Goal: Task Accomplishment & Management: Use online tool/utility

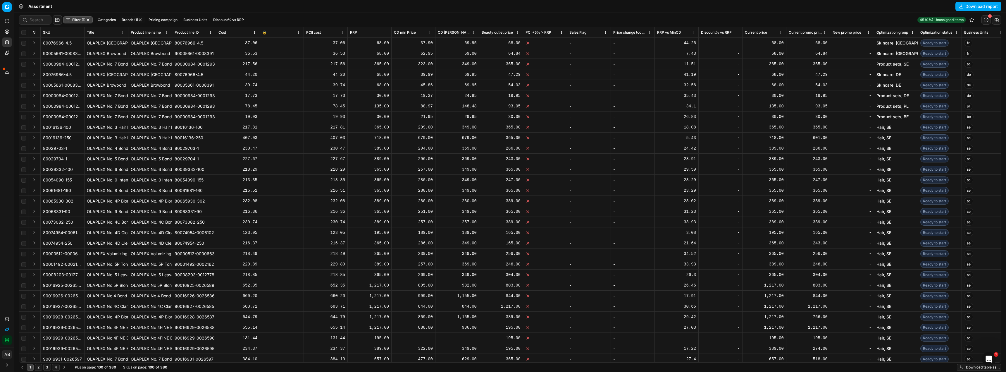
click at [3, 339] on button "Integration status" at bounding box center [6, 339] width 9 height 9
click at [0, 167] on div "Analytics Pricing Product portfolio Templates Export service 10 Contact support…" at bounding box center [7, 180] width 14 height 333
click at [47, 46] on link "Optimization groups" at bounding box center [56, 42] width 68 height 8
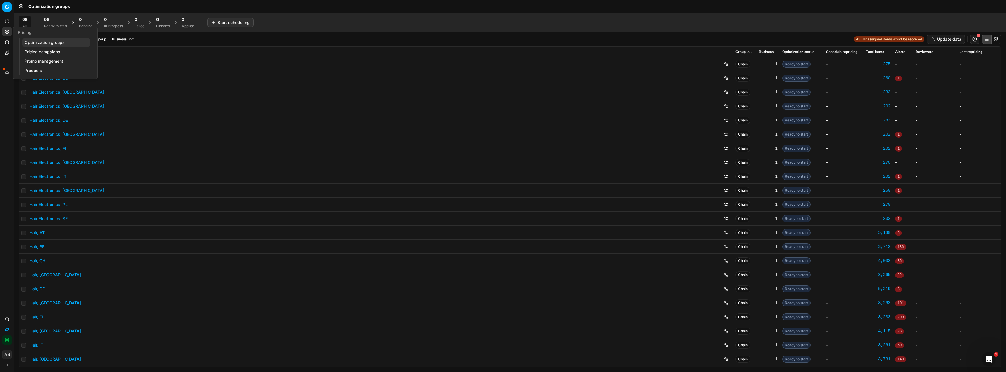
click at [48, 51] on link "Pricing campaigns" at bounding box center [56, 52] width 68 height 8
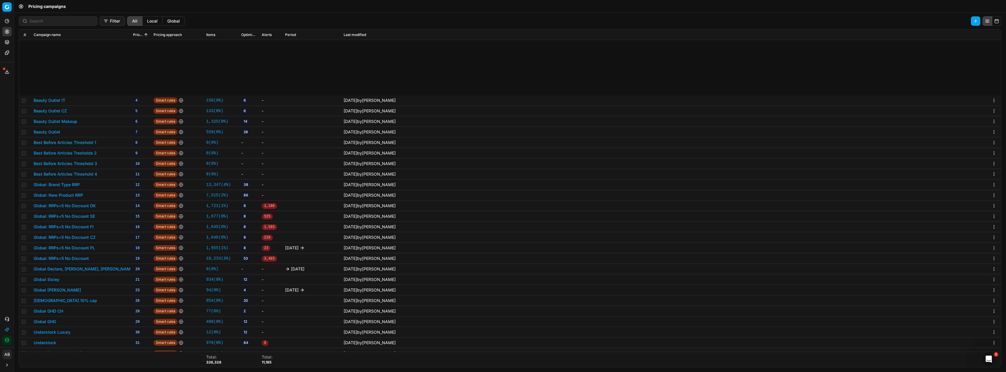
scroll to position [88, 0]
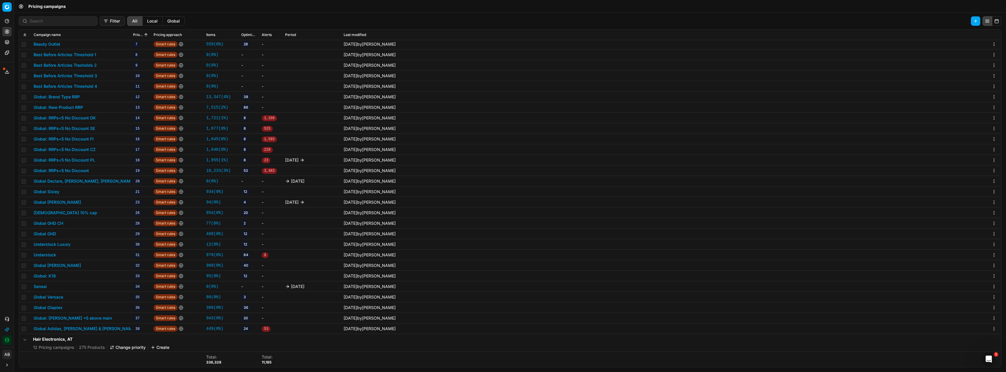
click at [48, 305] on button "Global Olaplex" at bounding box center [48, 307] width 29 height 6
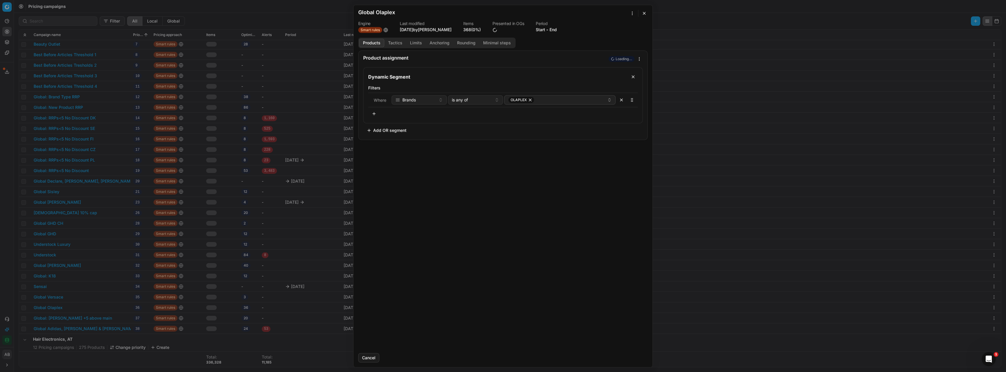
click at [395, 41] on button "Tactics" at bounding box center [395, 43] width 22 height 8
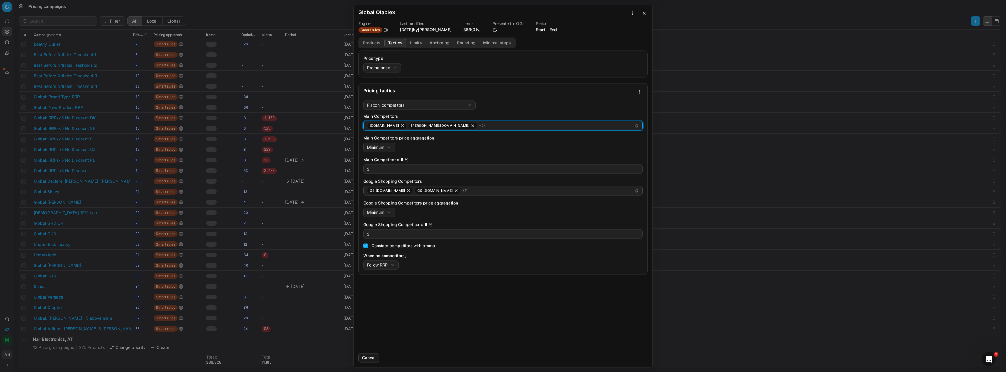
click at [457, 125] on div "douglas.at douglas.ch + 24" at bounding box center [500, 125] width 267 height 7
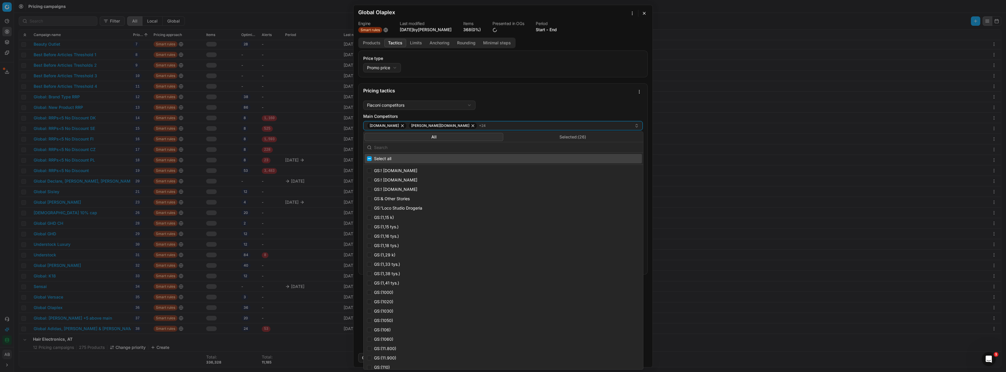
click at [525, 135] on button "Selected: ( 26 )" at bounding box center [572, 137] width 139 height 8
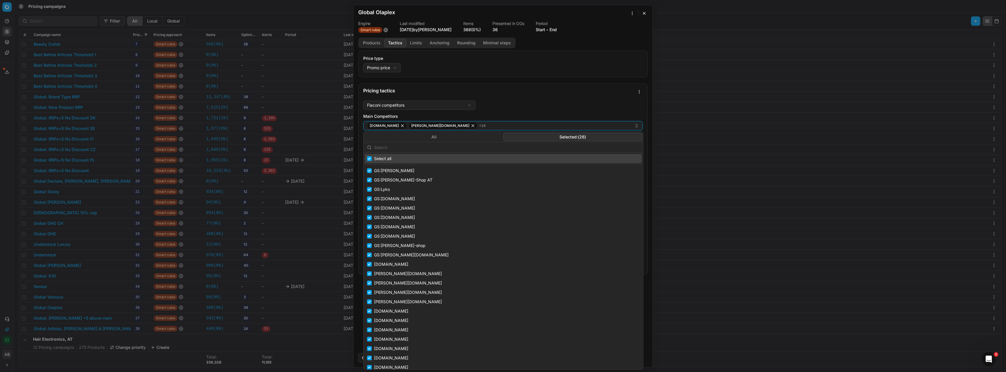
click at [384, 150] on input "text" at bounding box center [507, 148] width 266 height 12
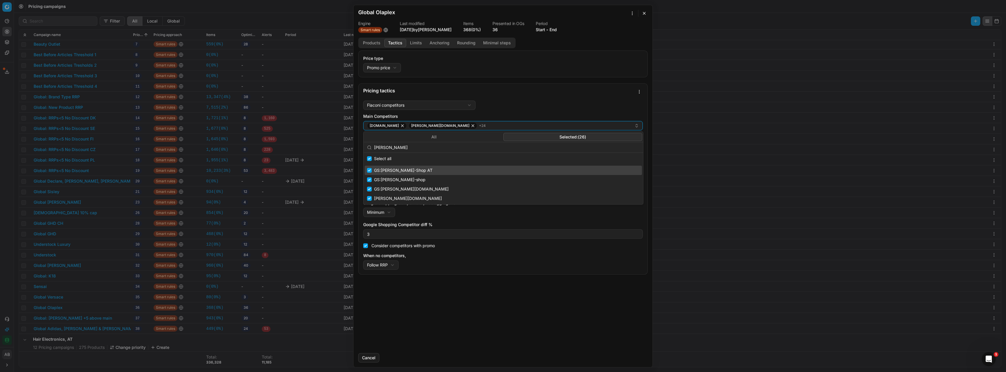
type input "hagel"
click at [370, 171] on input "Suggestions" at bounding box center [369, 170] width 5 height 5
click at [370, 172] on input "Suggestions" at bounding box center [369, 170] width 5 height 5
click at [370, 171] on input "Suggestions" at bounding box center [369, 170] width 5 height 5
click at [368, 171] on input "Suggestions" at bounding box center [369, 170] width 5 height 5
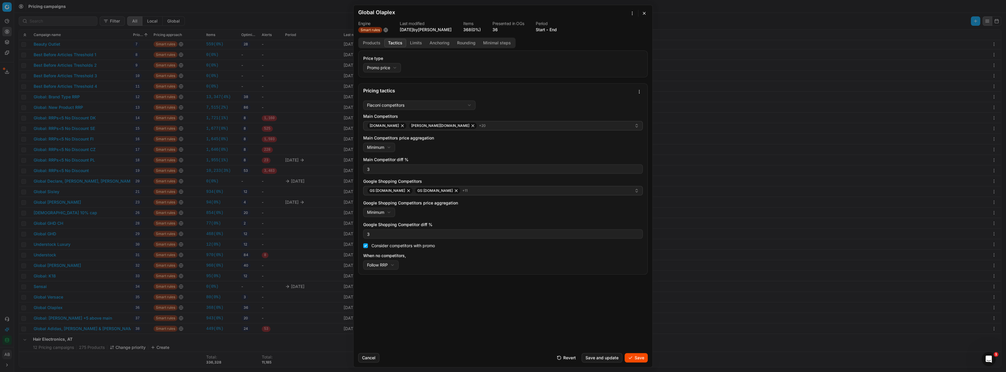
click at [635, 356] on button "Save" at bounding box center [636, 357] width 23 height 9
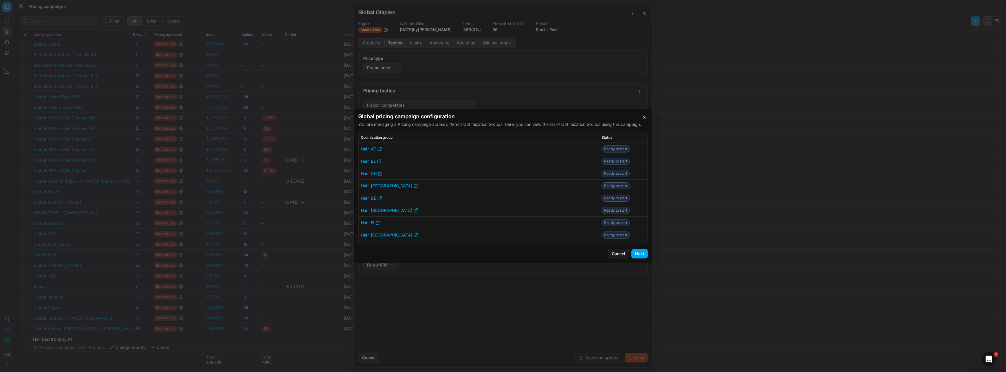
click at [635, 254] on button "Next" at bounding box center [639, 253] width 16 height 9
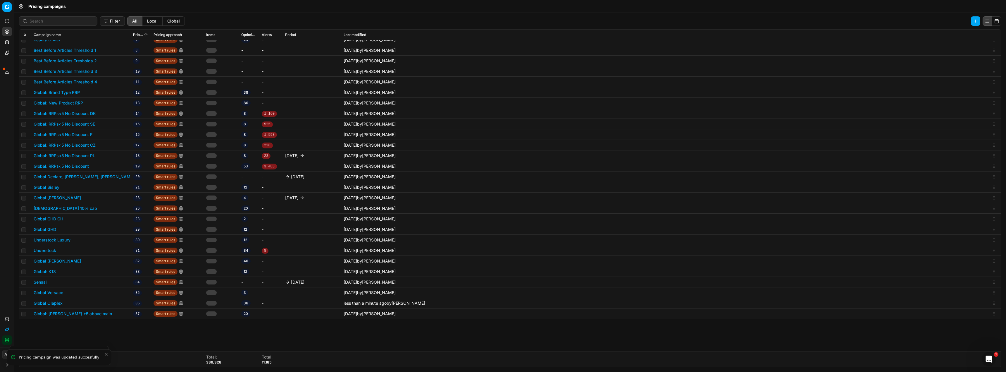
scroll to position [0, 0]
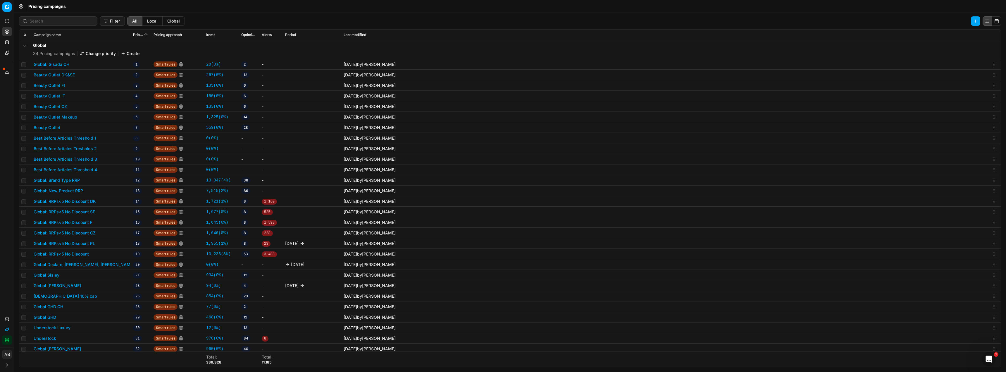
drag, startPoint x: 2, startPoint y: 148, endPoint x: 33, endPoint y: 144, distance: 31.6
click at [2, 148] on div "Analytics Pricing Product portfolio Templates Export service 10 Contact support…" at bounding box center [7, 180] width 14 height 333
click at [41, 43] on link "Optimization groups" at bounding box center [56, 42] width 68 height 8
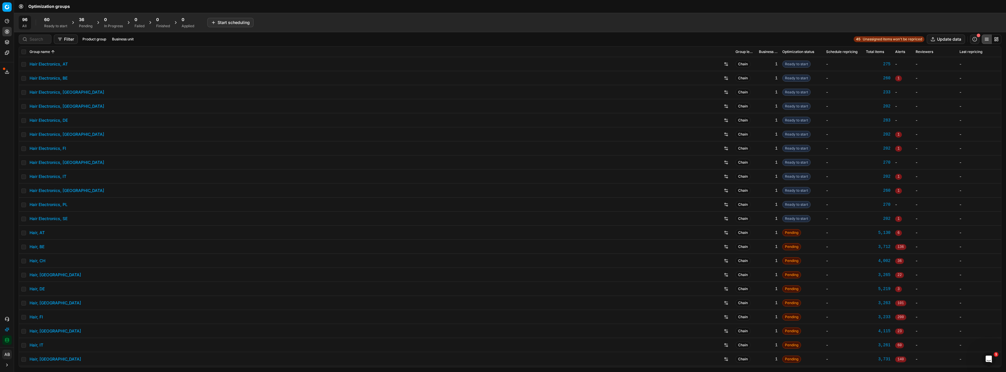
click at [58, 116] on div "Hair Electronics, DE" at bounding box center [380, 120] width 701 height 9
click at [58, 120] on link "Hair Electronics, DE" at bounding box center [49, 120] width 38 height 6
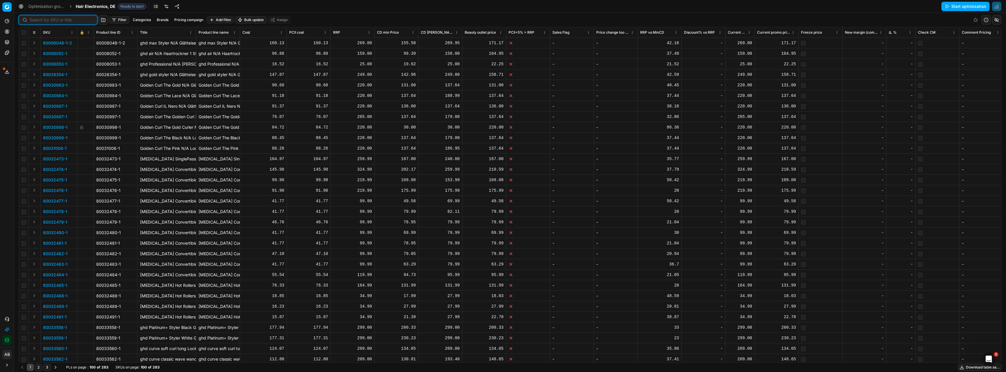
click at [40, 20] on input at bounding box center [62, 20] width 64 height 6
paste input "90015733-0024534"
type input "90015733-0024534"
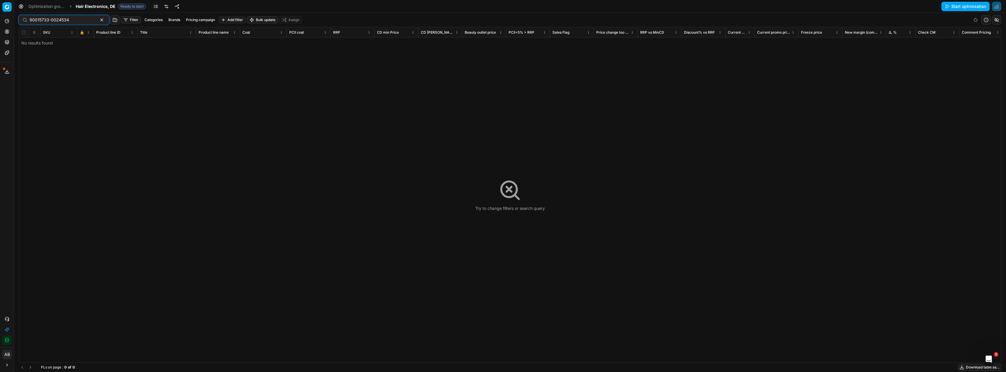
click at [95, 6] on span "Hair Electronics, DE" at bounding box center [96, 7] width 40 height 6
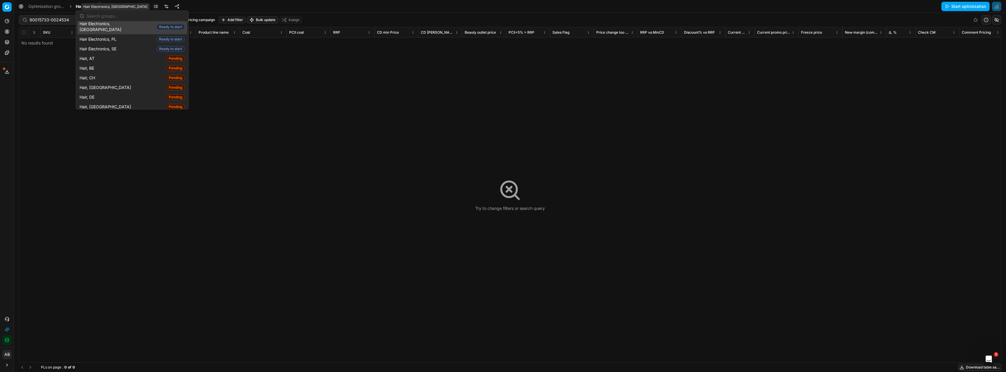
scroll to position [117, 0]
click at [93, 90] on span "Hair, DE" at bounding box center [88, 93] width 17 height 6
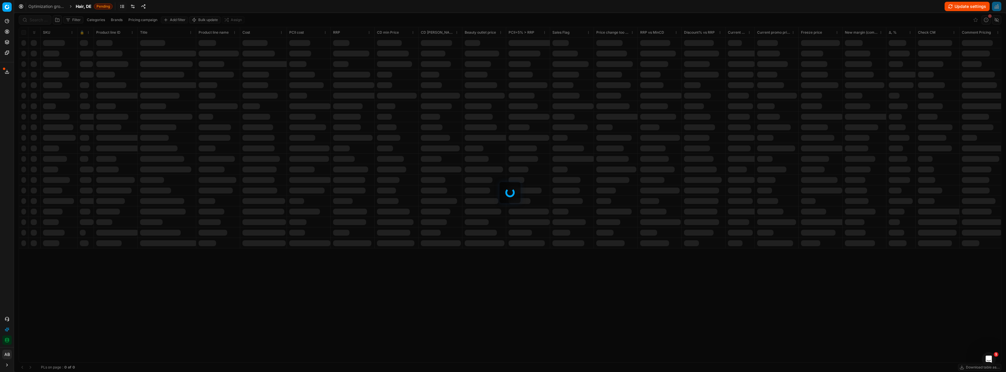
click at [31, 17] on div at bounding box center [510, 192] width 992 height 359
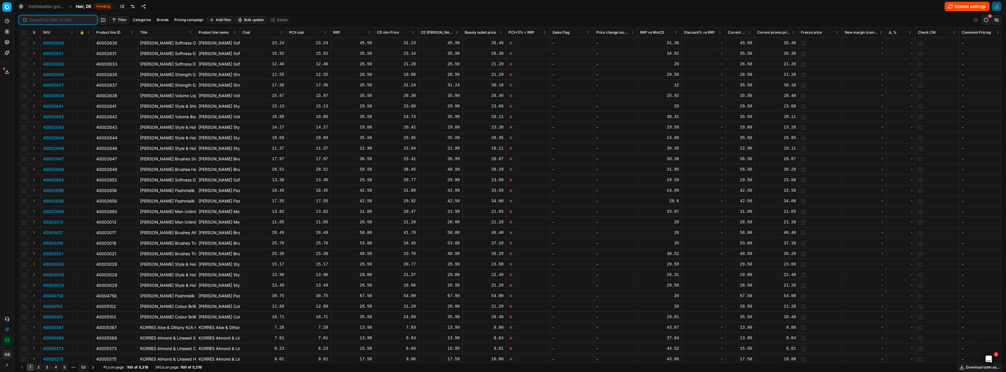
click at [36, 22] on input at bounding box center [62, 20] width 64 height 6
paste input "90015733-0024534"
type input "90015733-0024534"
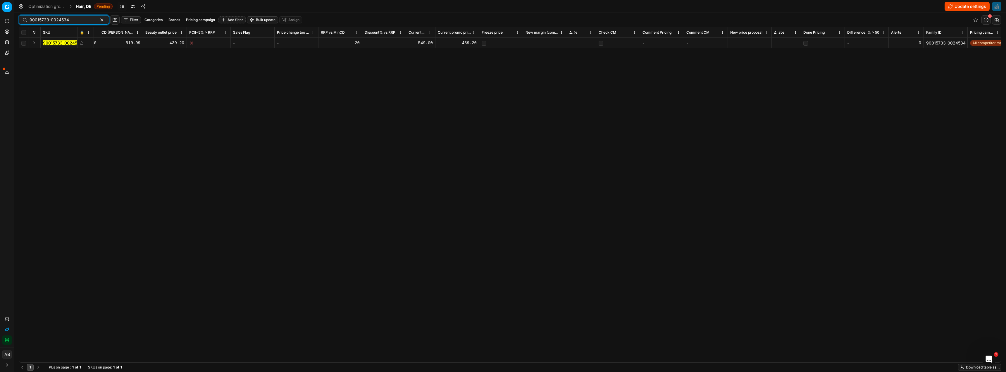
scroll to position [0, 328]
click at [456, 42] on div "439.20" at bounding box center [448, 43] width 39 height 6
drag, startPoint x: 445, startPoint y: 44, endPoint x: 432, endPoint y: 44, distance: 13.5
click at [432, 44] on input "439.2" at bounding box center [448, 42] width 39 height 9
click at [958, 8] on button "Update settings" at bounding box center [967, 6] width 45 height 9
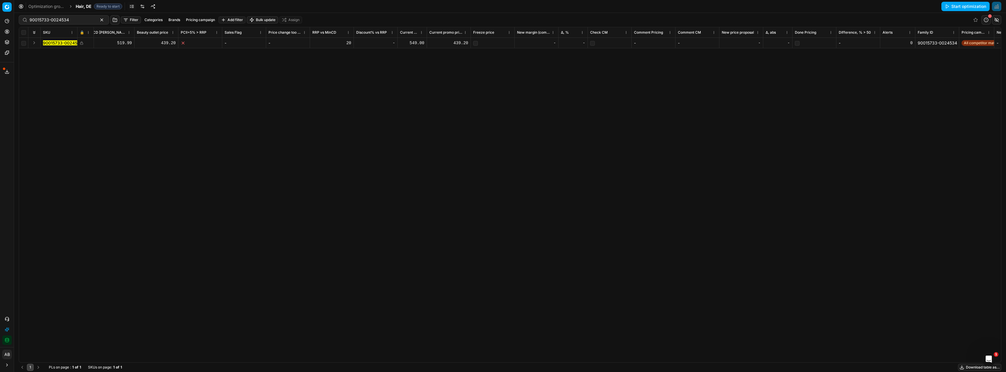
click at [460, 44] on div "439.20" at bounding box center [448, 43] width 39 height 6
click at [450, 44] on input "439.2" at bounding box center [448, 42] width 39 height 9
click at [657, 42] on div "-" at bounding box center [662, 43] width 39 height 6
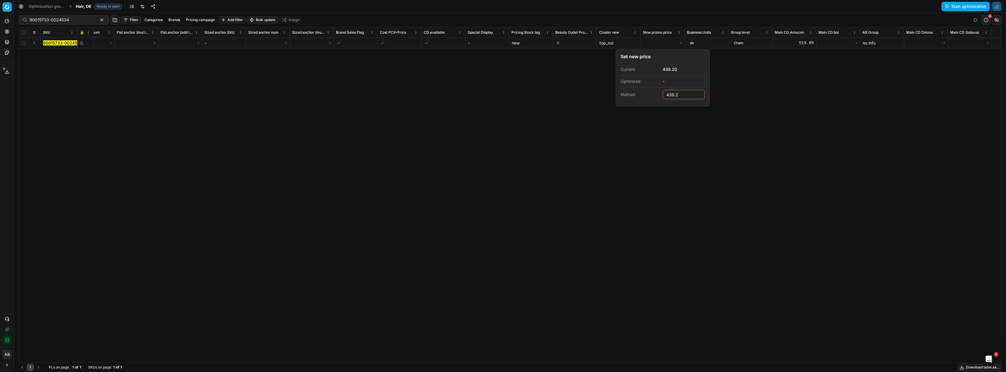
type input "439.20"
click at [783, 111] on div "SKU 🔒 Product line ID Title Product line name Cost PCII cost RRP CD min Price C…" at bounding box center [510, 194] width 982 height 335
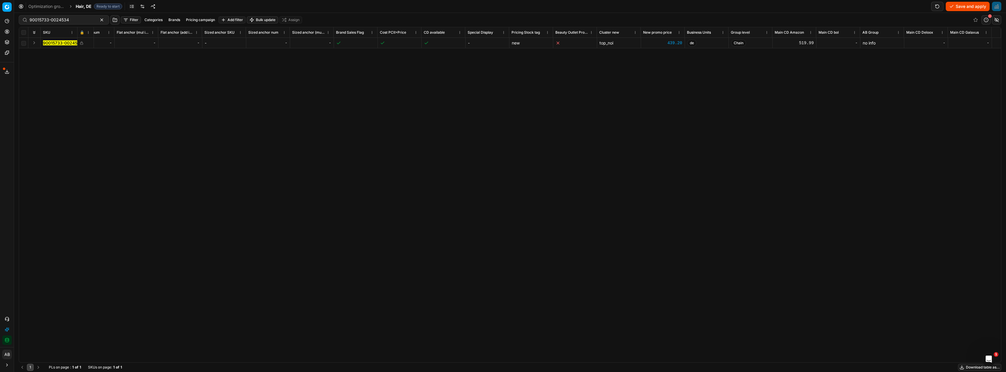
click at [958, 6] on button "Save and apply" at bounding box center [968, 6] width 44 height 9
click at [39, 41] on link "Optimization groups" at bounding box center [56, 42] width 68 height 8
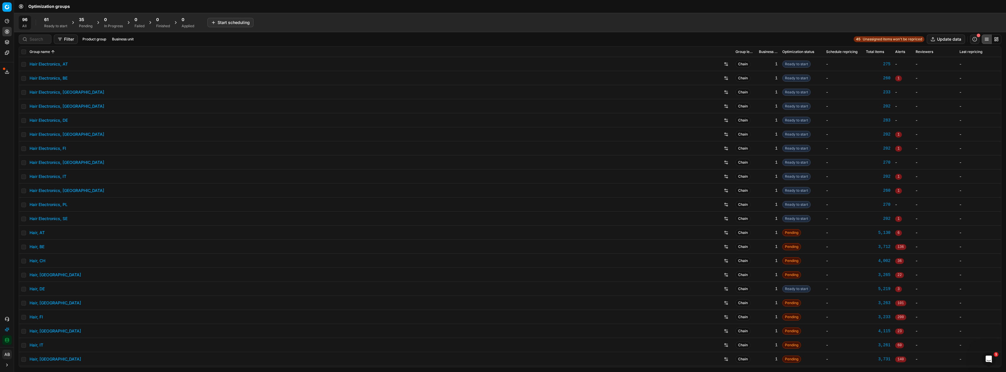
click at [81, 25] on div "Pending" at bounding box center [85, 26] width 13 height 5
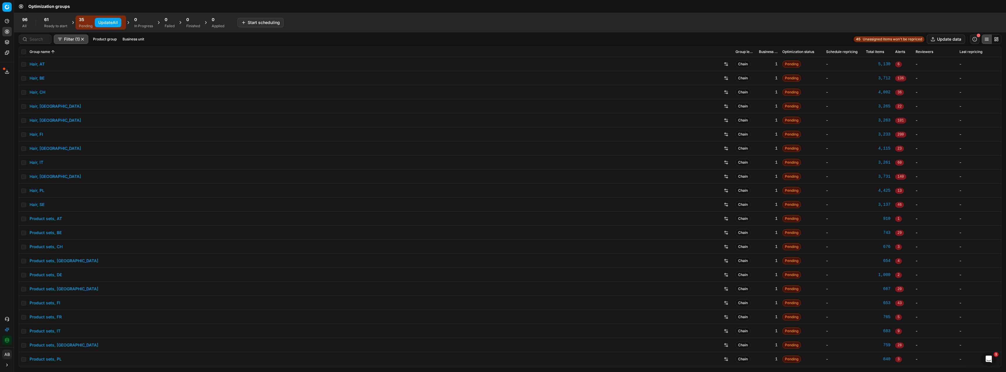
drag, startPoint x: 113, startPoint y: 22, endPoint x: 114, endPoint y: 30, distance: 7.7
click at [113, 22] on button "Update All" at bounding box center [108, 22] width 27 height 9
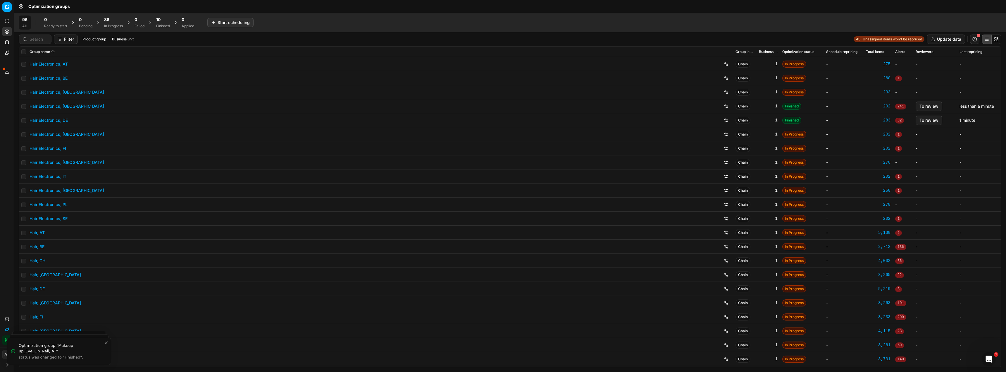
click at [39, 43] on div at bounding box center [35, 39] width 33 height 9
type input "["
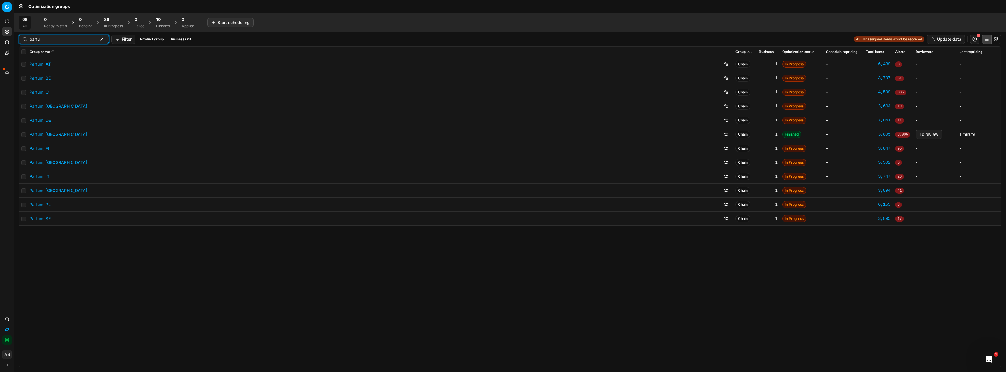
type input "parfu"
click at [46, 120] on link "Parfum, DE" at bounding box center [40, 120] width 21 height 6
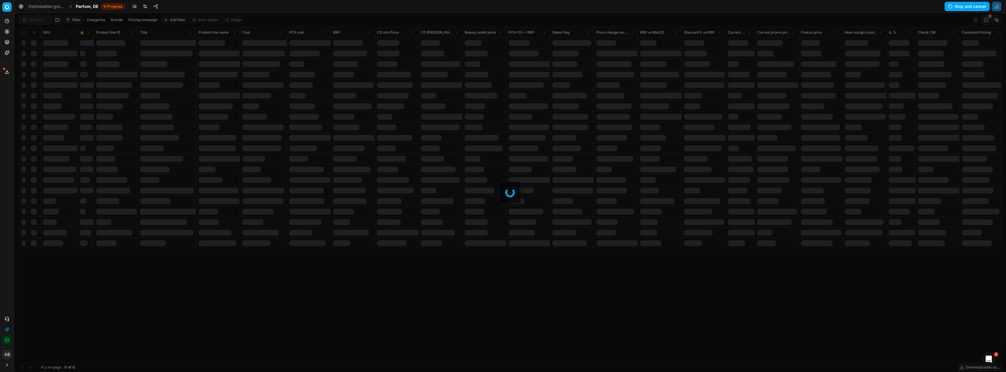
click at [40, 20] on div at bounding box center [510, 192] width 992 height 359
click at [37, 18] on div at bounding box center [510, 192] width 992 height 359
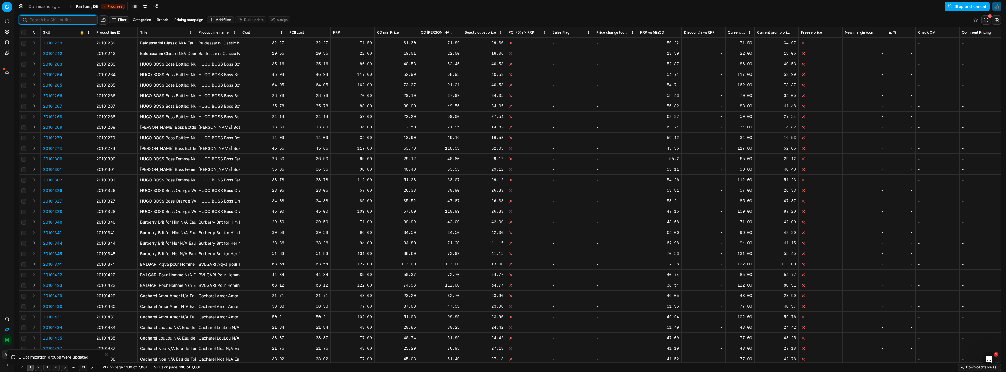
click at [36, 20] on input at bounding box center [62, 20] width 64 height 6
paste input "80041833-50"
type input "80041833-50"
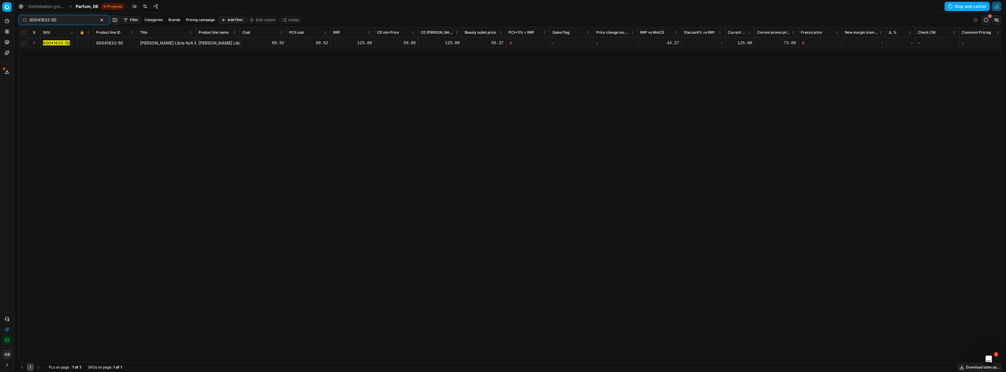
click at [61, 43] on mark "80041833-50" at bounding box center [56, 42] width 27 height 5
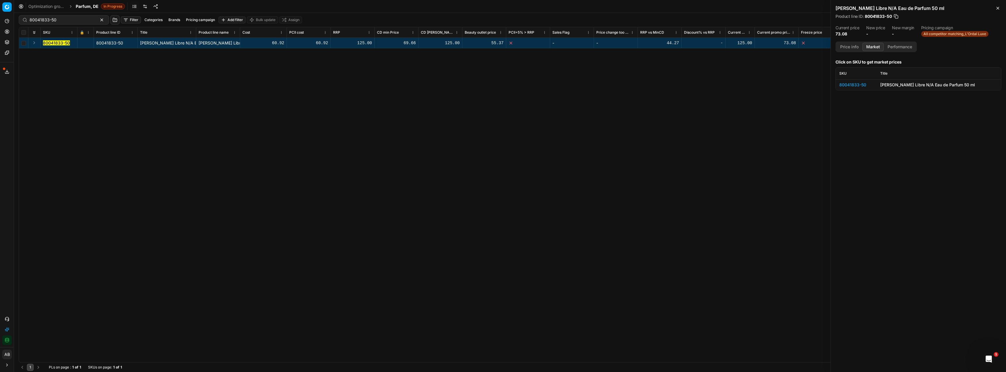
drag, startPoint x: 875, startPoint y: 44, endPoint x: 882, endPoint y: 51, distance: 9.3
click at [876, 45] on button "Market" at bounding box center [872, 47] width 21 height 8
click at [866, 80] on table "SKU Title 80041833-50 Yves Saint Laurent Libre N/A Eau de Parfum 50 ml" at bounding box center [918, 79] width 165 height 23
click at [863, 85] on div "80041833-50" at bounding box center [856, 85] width 34 height 6
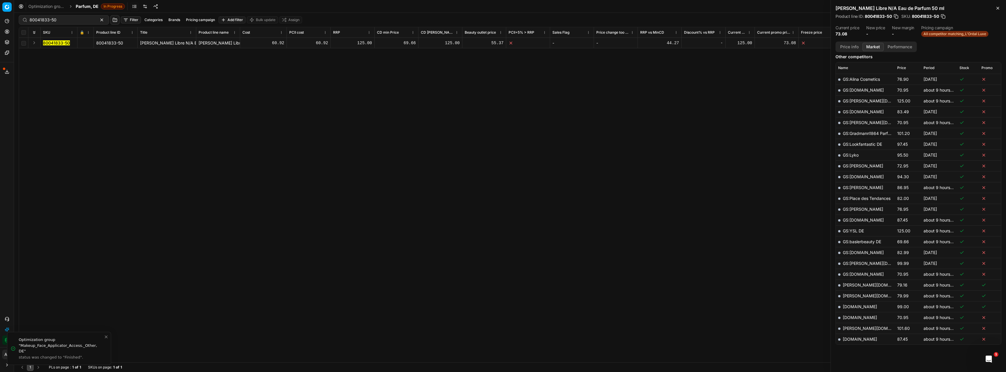
scroll to position [117, 0]
click at [872, 278] on link "[PERSON_NAME][DOMAIN_NAME]" at bounding box center [877, 277] width 68 height 5
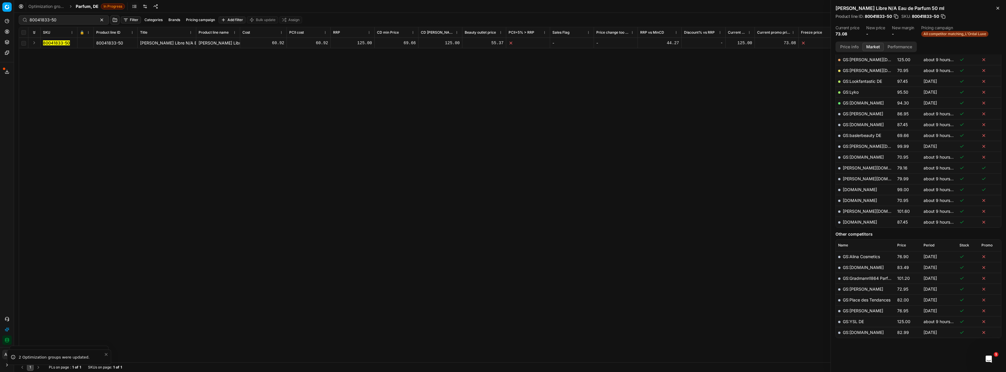
scroll to position [0, 0]
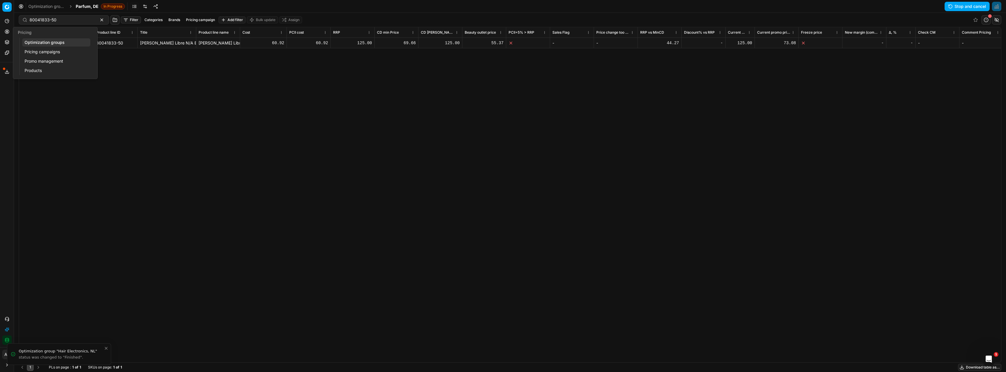
click at [52, 45] on link "Optimization groups" at bounding box center [56, 42] width 68 height 8
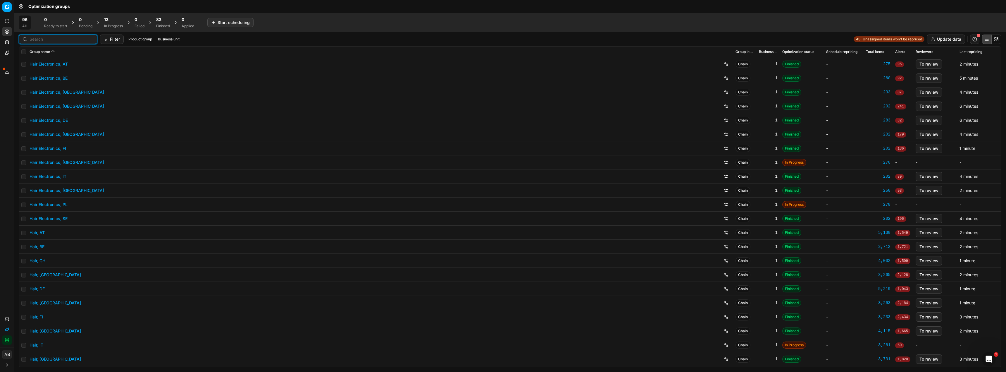
click at [32, 37] on input at bounding box center [62, 39] width 64 height 6
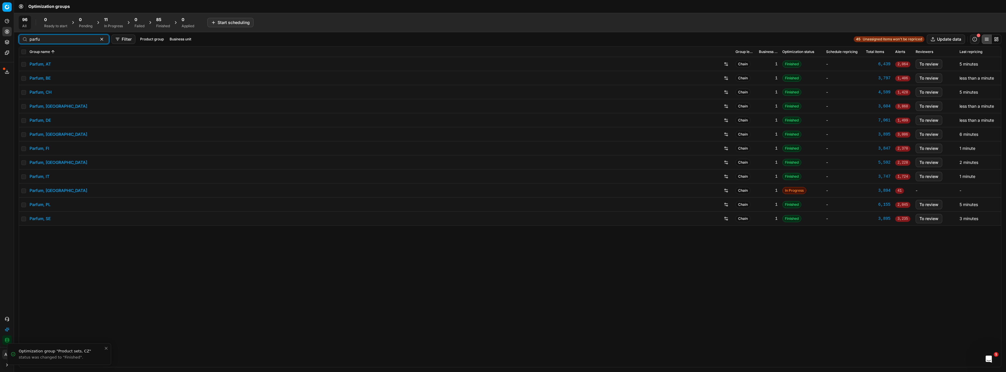
type input "parfu"
click at [42, 122] on link "Parfum, DE" at bounding box center [40, 120] width 21 height 6
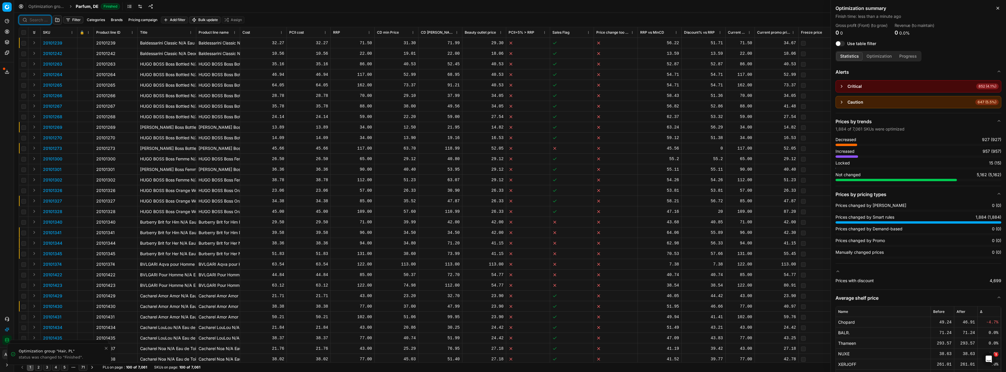
click at [36, 22] on input at bounding box center [39, 20] width 18 height 6
paste input "80041833-50"
type input "80041833-50"
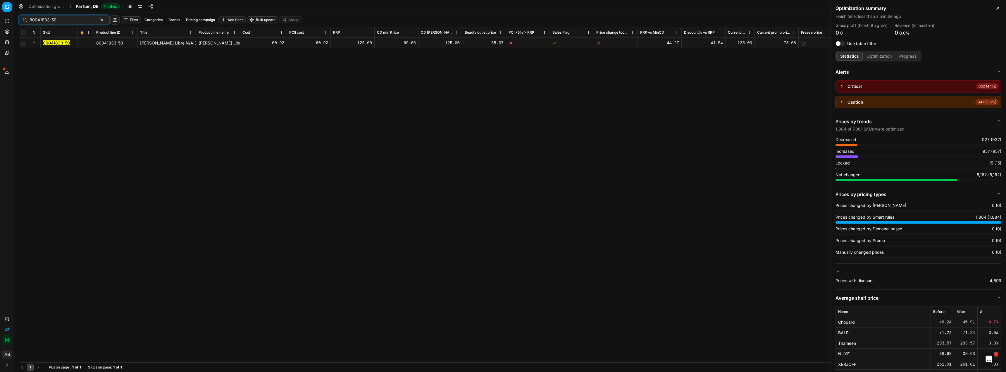
drag, startPoint x: 54, startPoint y: 44, endPoint x: 70, endPoint y: 44, distance: 16.4
click at [54, 44] on mark "80041833-50" at bounding box center [56, 42] width 27 height 5
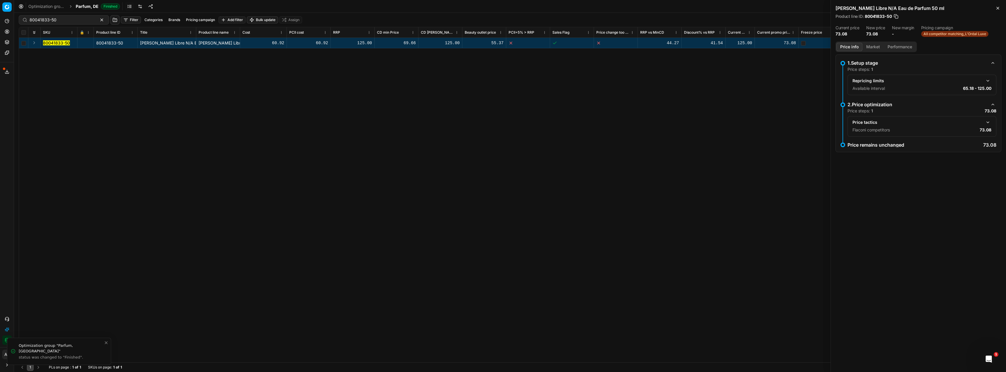
click at [871, 49] on button "Market" at bounding box center [872, 47] width 21 height 8
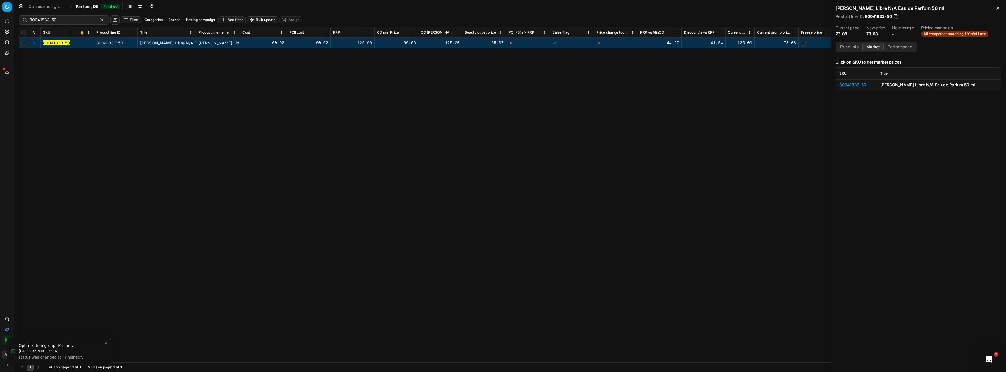
click at [859, 85] on div "80041833-50" at bounding box center [856, 85] width 34 height 6
